Goal: Task Accomplishment & Management: Complete application form

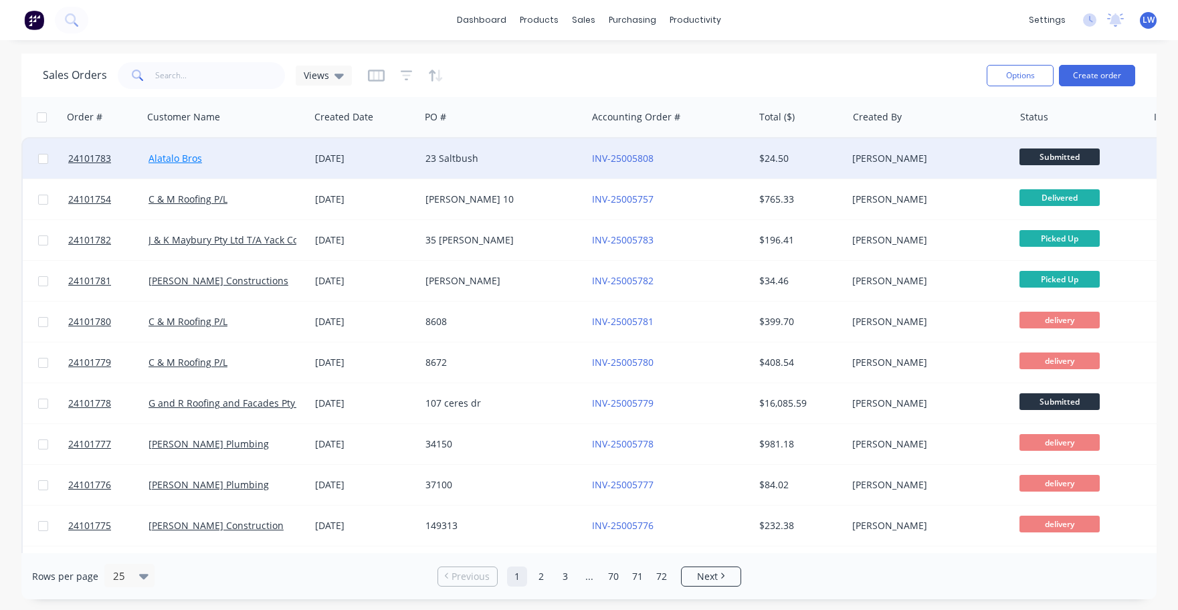
click at [186, 157] on link "Alatalo Bros" at bounding box center [176, 158] width 54 height 13
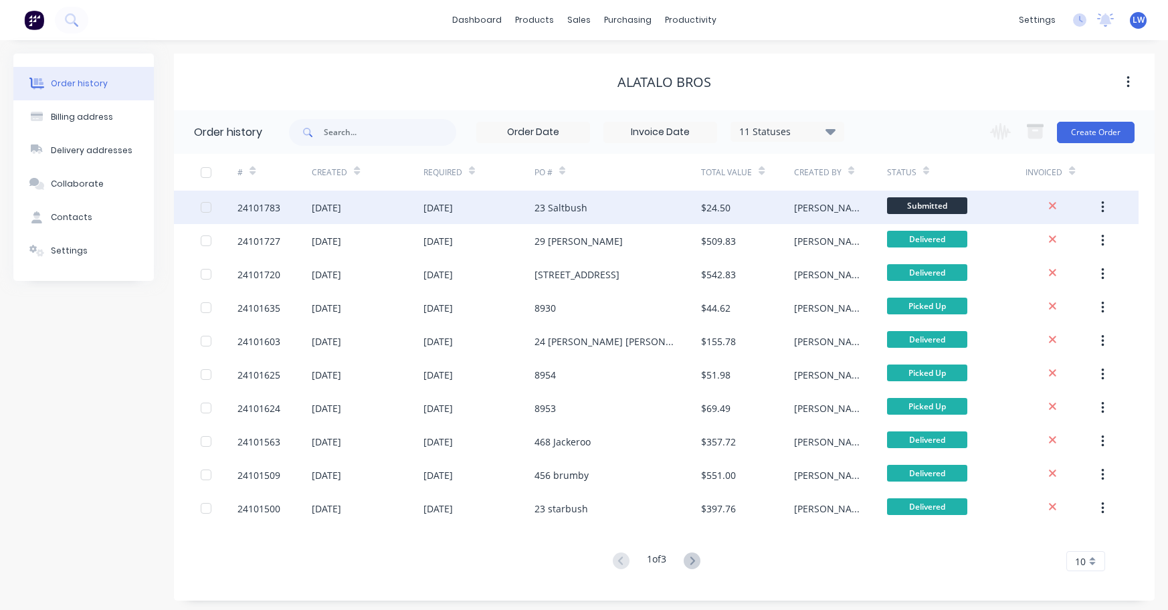
click at [261, 205] on div "24101783" at bounding box center [258, 208] width 43 height 14
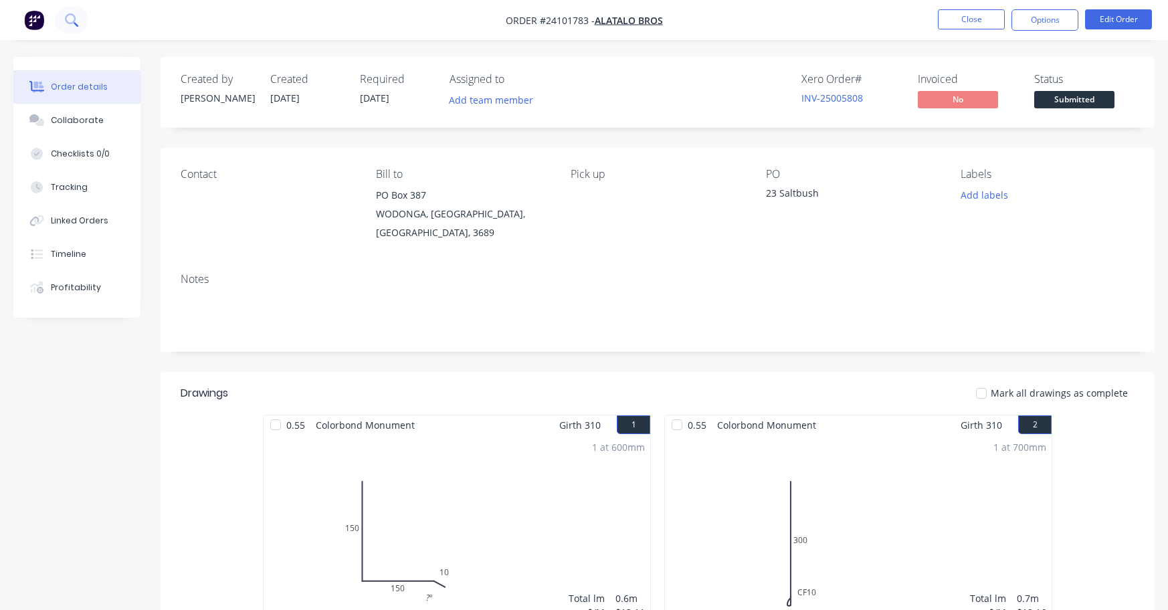
click at [80, 17] on button at bounding box center [71, 20] width 33 height 27
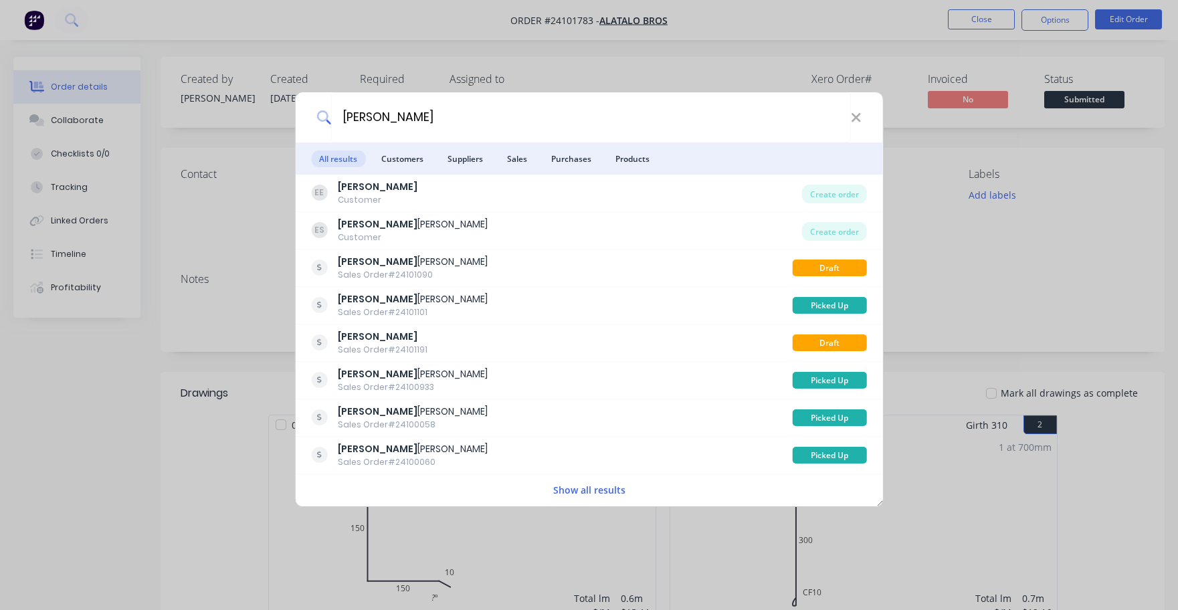
drag, startPoint x: 381, startPoint y: 125, endPoint x: 306, endPoint y: 125, distance: 74.9
click at [306, 125] on div "[PERSON_NAME]" at bounding box center [589, 117] width 588 height 50
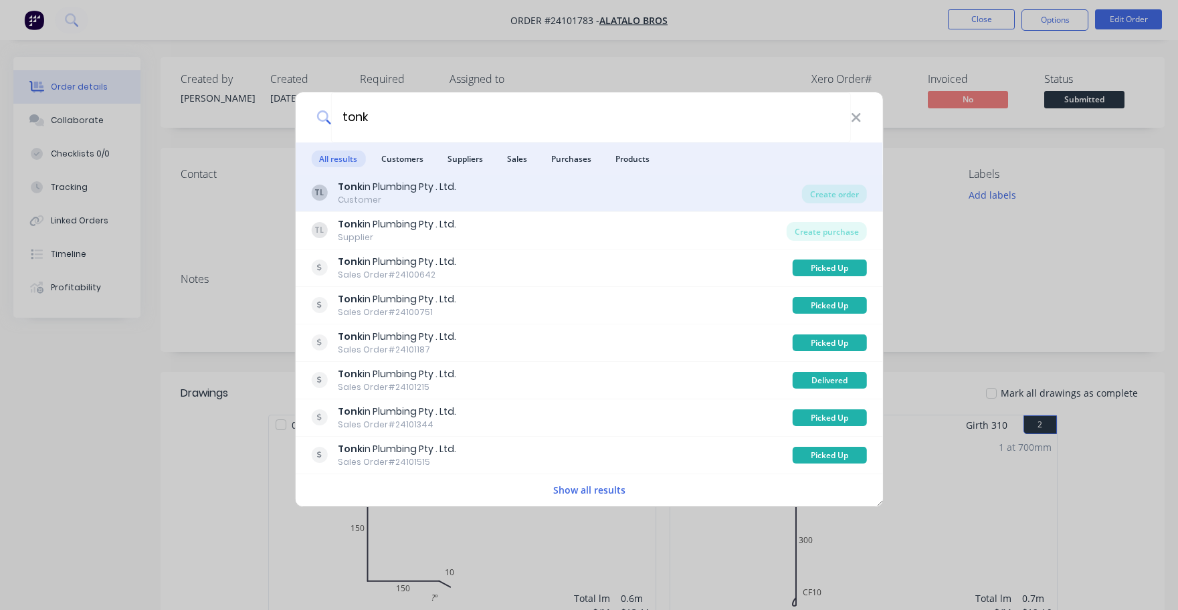
type input "tonk"
click at [419, 188] on div "Tonk in Plumbing Pty . Ltd." at bounding box center [397, 187] width 118 height 14
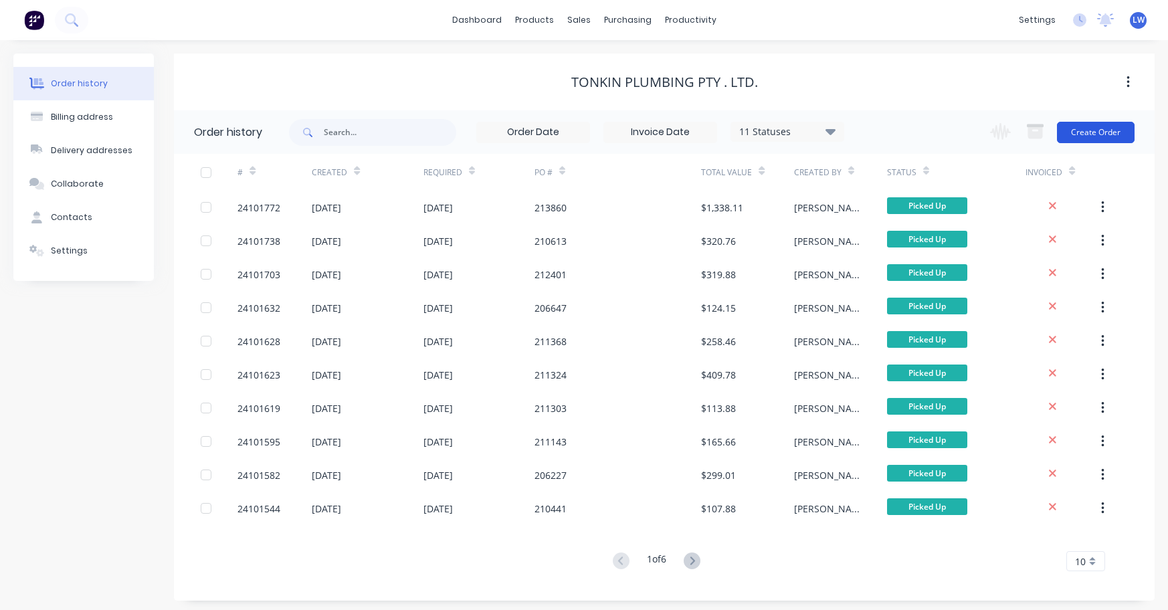
click at [1103, 132] on button "Create Order" at bounding box center [1096, 132] width 78 height 21
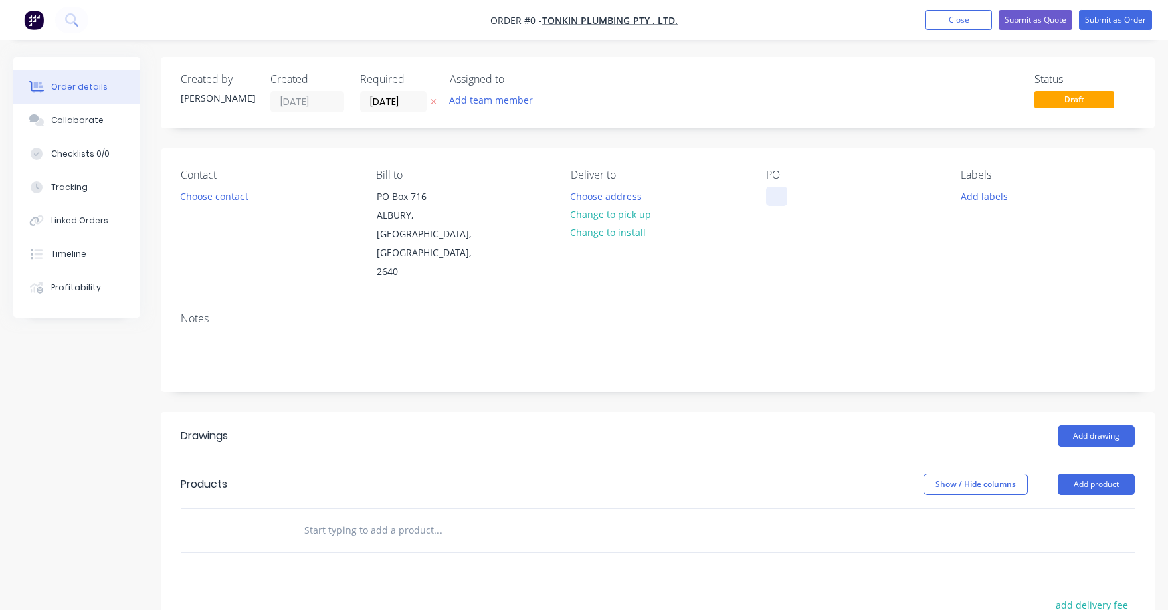
click at [779, 195] on div at bounding box center [776, 196] width 21 height 19
click at [1104, 401] on div "Order details Collaborate Checklists 0/0 Tracking Linked Orders Timeline Profit…" at bounding box center [584, 476] width 1168 height 838
click at [1094, 425] on button "Add drawing" at bounding box center [1096, 435] width 77 height 21
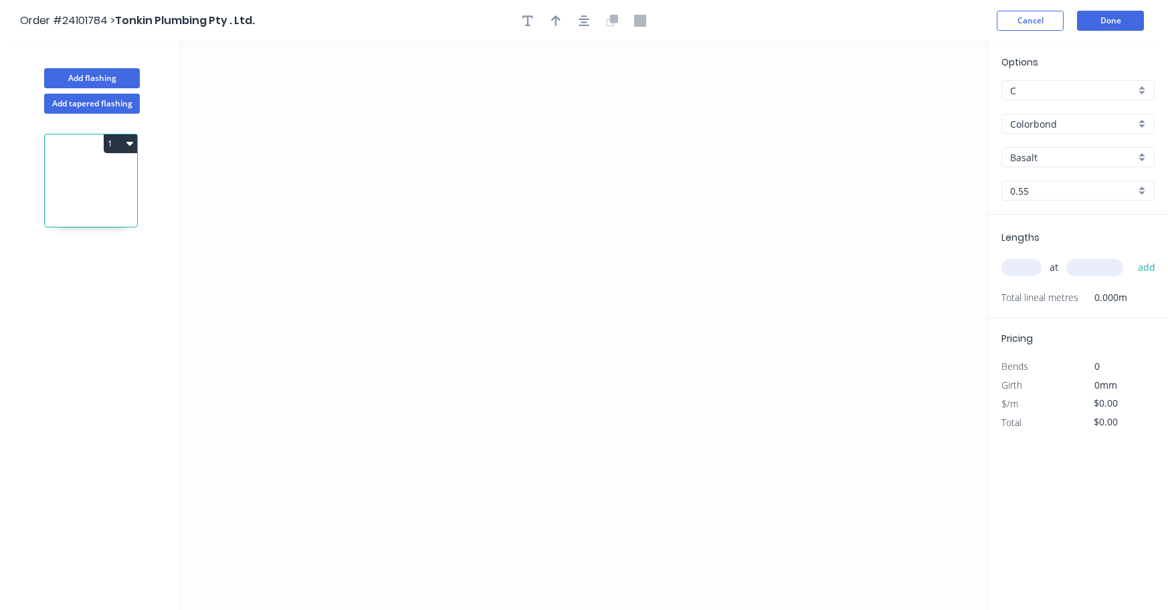
click at [1057, 154] on input "Basalt" at bounding box center [1072, 158] width 125 height 14
click at [1048, 233] on div "Classic Cream" at bounding box center [1078, 229] width 152 height 23
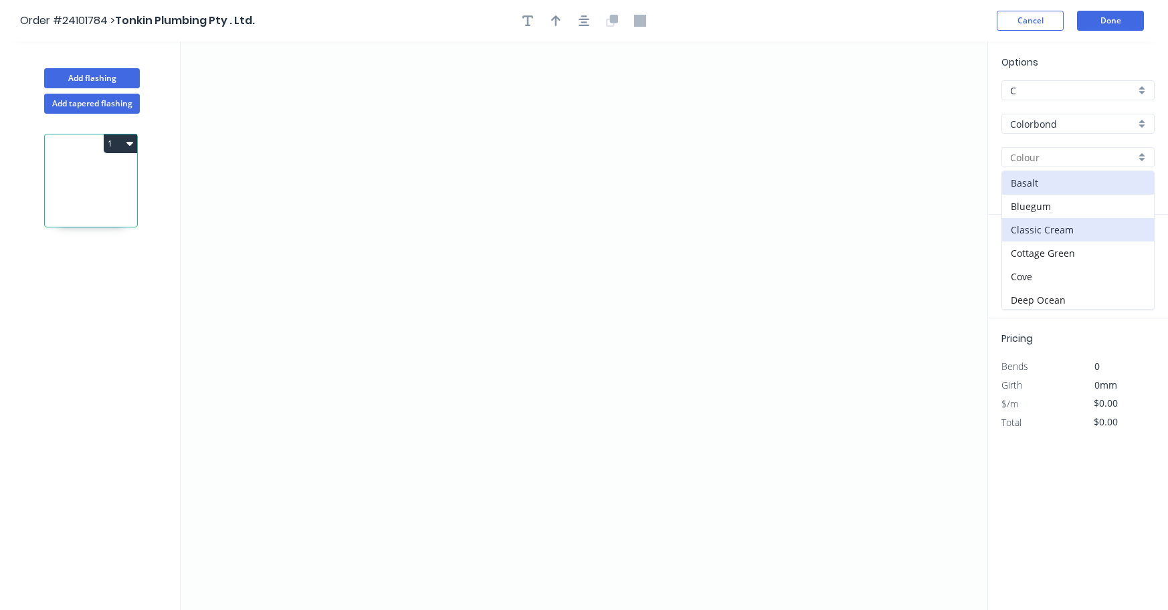
type input "Classic Cream"
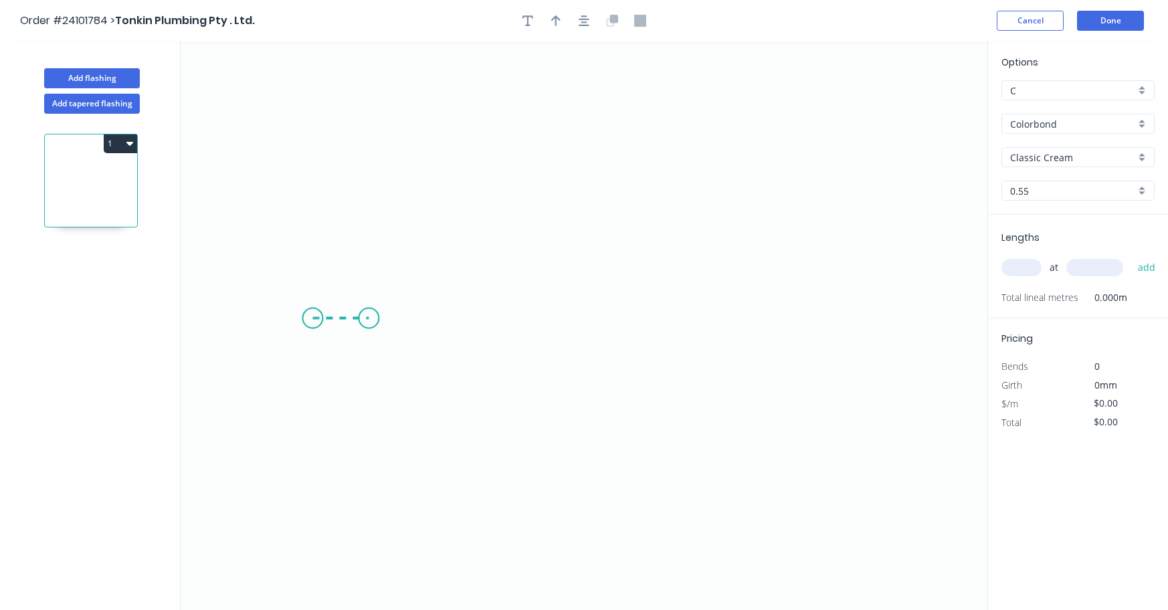
drag, startPoint x: 312, startPoint y: 318, endPoint x: 369, endPoint y: 320, distance: 56.2
click at [369, 320] on icon "0" at bounding box center [584, 325] width 807 height 569
drag, startPoint x: 369, startPoint y: 318, endPoint x: 369, endPoint y: 194, distance: 124.4
click at [369, 194] on icon "0 ?" at bounding box center [584, 325] width 807 height 569
drag, startPoint x: 369, startPoint y: 194, endPoint x: 490, endPoint y: 187, distance: 121.9
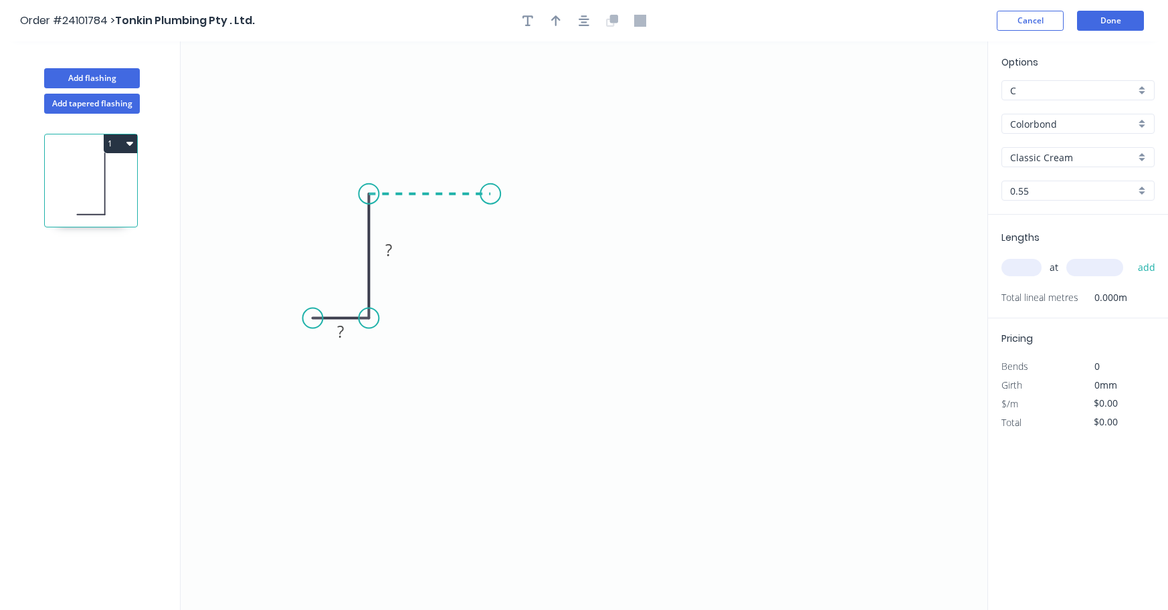
click at [490, 187] on icon "0 ? ?" at bounding box center [584, 325] width 807 height 569
drag, startPoint x: 490, startPoint y: 187, endPoint x: 486, endPoint y: 318, distance: 130.5
click at [486, 318] on icon "0 ? ? ?" at bounding box center [584, 325] width 807 height 569
drag, startPoint x: 486, startPoint y: 318, endPoint x: 539, endPoint y: 314, distance: 53.0
click at [539, 314] on icon "0 ? ? ? ?" at bounding box center [584, 325] width 807 height 569
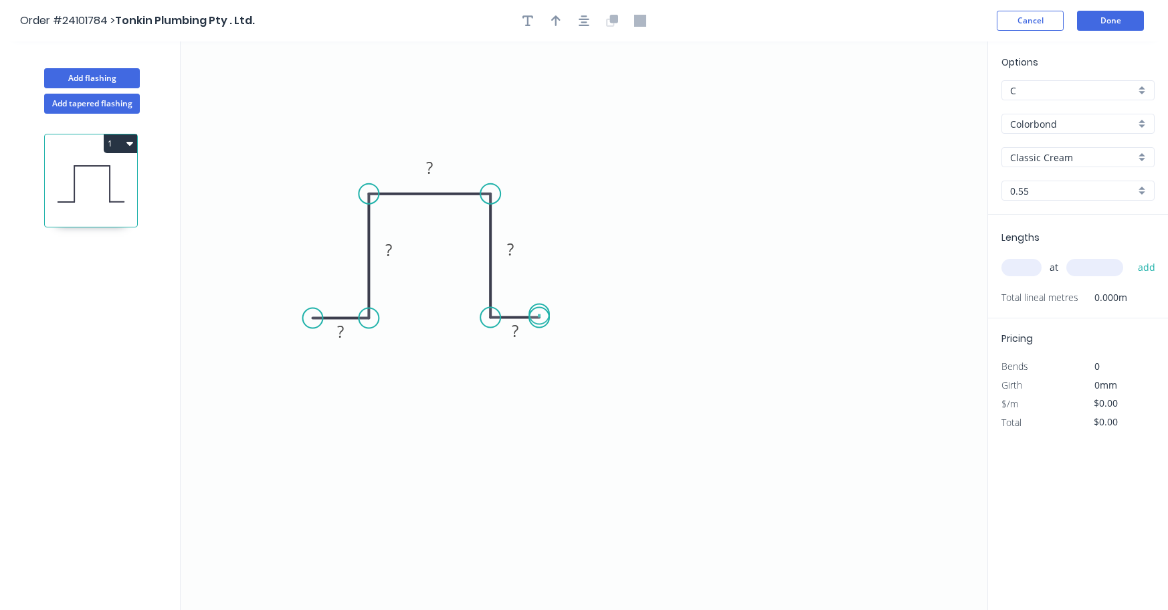
click at [539, 314] on circle at bounding box center [539, 318] width 20 height 20
click at [522, 330] on rect at bounding box center [515, 332] width 27 height 19
click at [512, 249] on tspan "?" at bounding box center [510, 249] width 7 height 22
click at [435, 169] on rect at bounding box center [429, 168] width 27 height 19
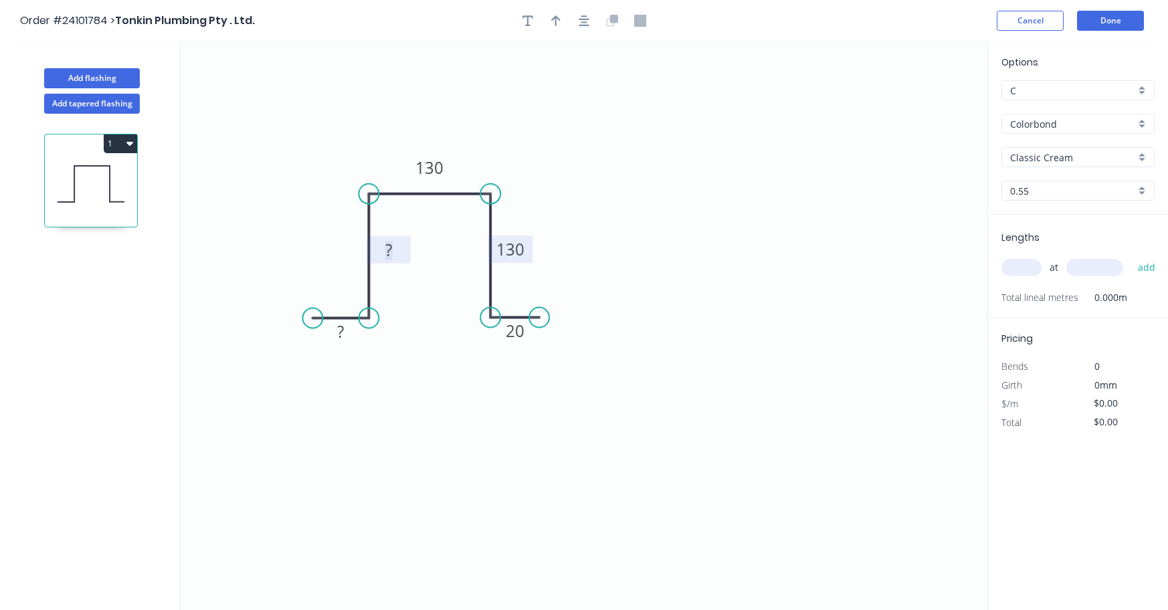
click at [385, 248] on rect at bounding box center [388, 251] width 27 height 19
click at [340, 333] on tspan "?" at bounding box center [340, 331] width 7 height 22
click at [1019, 266] on input "text" at bounding box center [1021, 267] width 40 height 17
type input "$19.44"
type input "1"
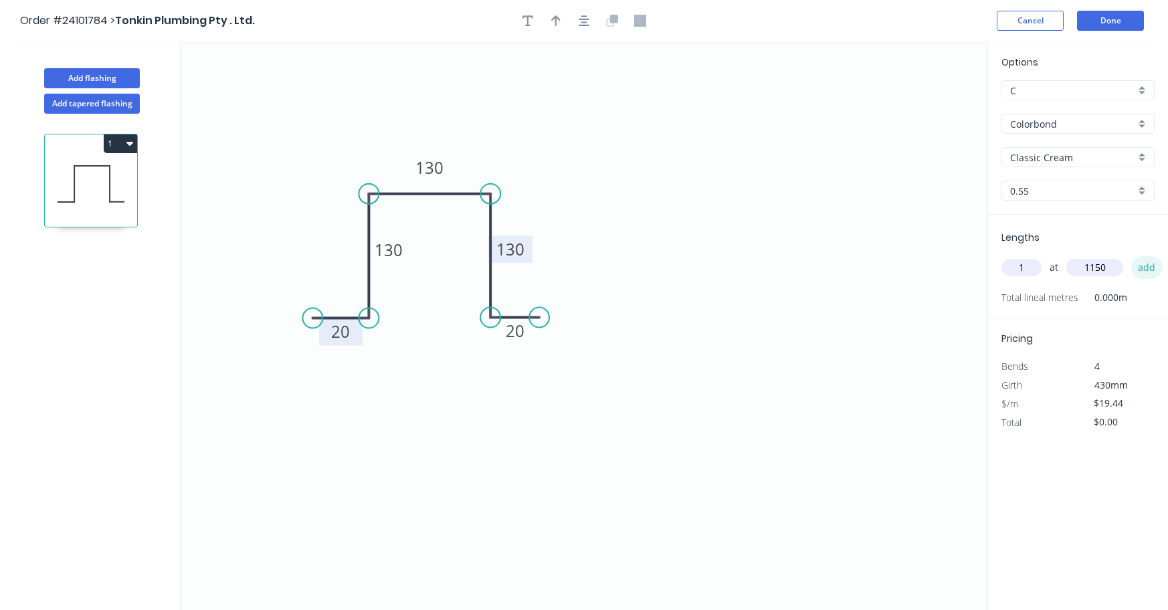
type input "1150"
click at [1149, 268] on button "add" at bounding box center [1146, 267] width 31 height 23
type input "$22.36"
click at [1117, 21] on button "Done" at bounding box center [1110, 21] width 67 height 20
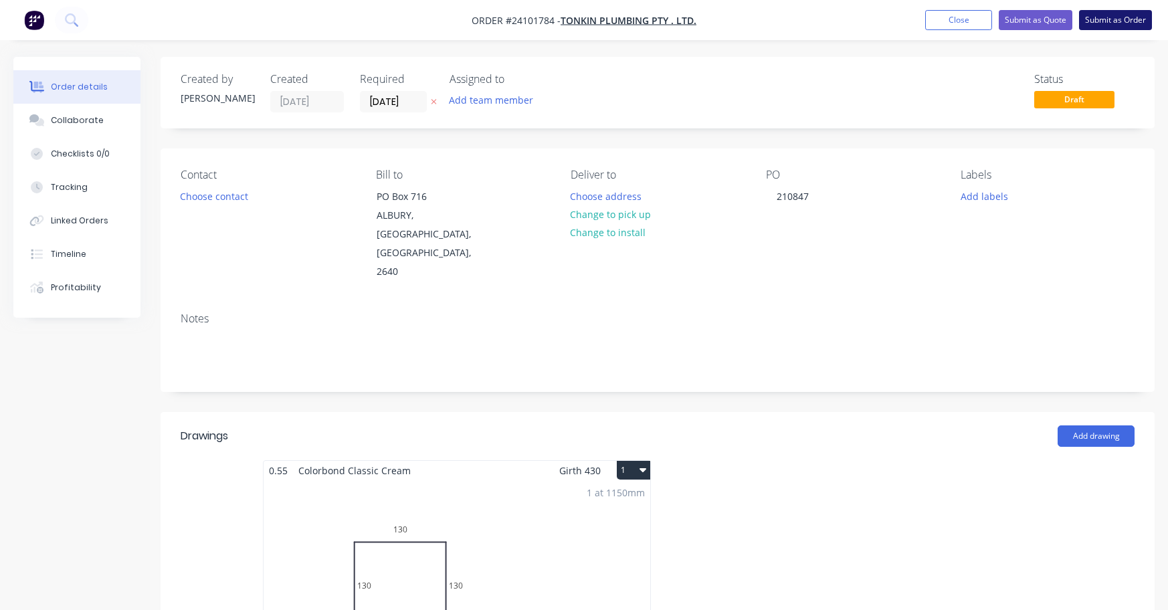
click at [1117, 21] on button "Submit as Order" at bounding box center [1115, 20] width 73 height 20
